Goal: Task Accomplishment & Management: Complete application form

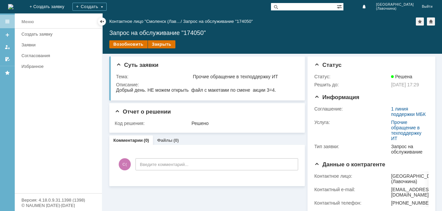
click at [135, 141] on link "Комментарии" at bounding box center [128, 140] width 30 height 5
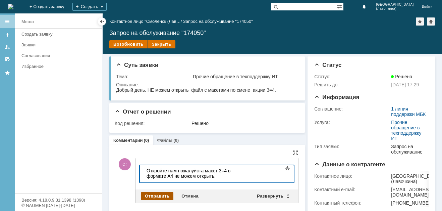
click at [160, 194] on div "Отправить" at bounding box center [157, 196] width 33 height 8
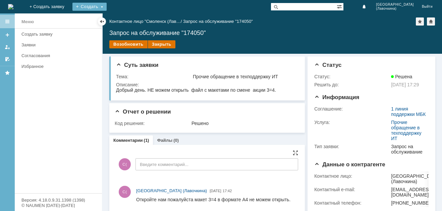
click at [107, 6] on div "Создать" at bounding box center [89, 7] width 34 height 8
click at [68, 7] on link "+ Создать заявку" at bounding box center [46, 6] width 43 height 13
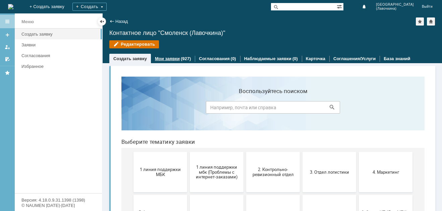
click at [173, 60] on link "Мои заявки" at bounding box center [167, 58] width 25 height 5
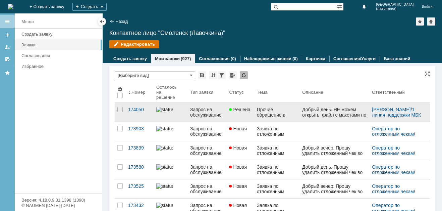
click at [325, 116] on div "Добрый день. НЕ можем открыть файл с макетами по смене акции 3=4." at bounding box center [334, 115] width 64 height 16
click at [267, 115] on div "Прочие обращение в техподдержку ИТ" at bounding box center [277, 112] width 40 height 11
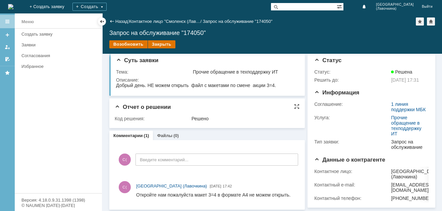
scroll to position [6, 0]
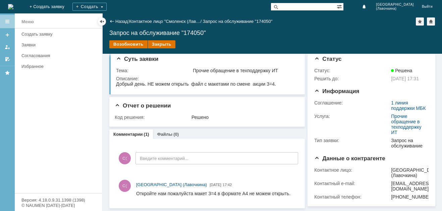
click at [42, 35] on div "Создать заявку" at bounding box center [59, 34] width 76 height 5
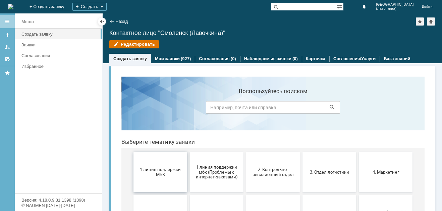
click at [165, 176] on span "1 линия поддержки МБК" at bounding box center [161, 172] width 50 height 10
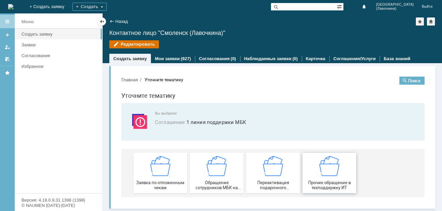
click at [335, 186] on span "Прочие обращение в техподдержку ИТ" at bounding box center [330, 185] width 50 height 10
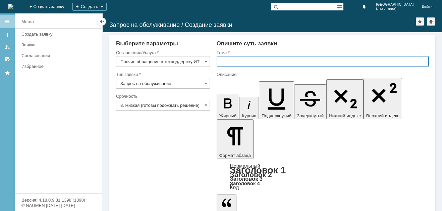
paste input "Прочие обращение в техподдержку ИТ"
type input "Прочие обращение в техподдержку ИТ"
